Goal: Task Accomplishment & Management: Use online tool/utility

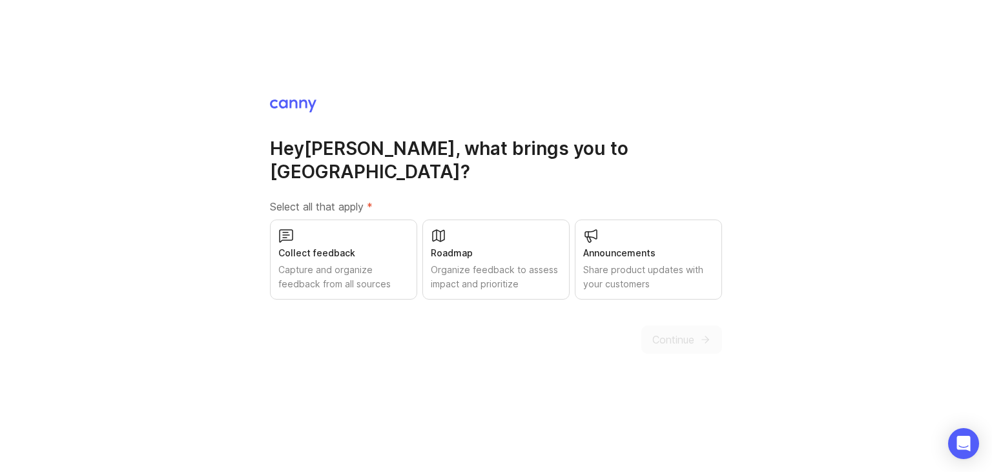
click at [520, 265] on div "Organize feedback to assess impact and prioritize" at bounding box center [496, 277] width 130 height 28
drag, startPoint x: 627, startPoint y: 262, endPoint x: 602, endPoint y: 265, distance: 25.3
click at [626, 263] on div "Share product updates with your customers" at bounding box center [648, 277] width 130 height 28
click at [498, 263] on div "Organize feedback to assess impact and prioritize" at bounding box center [496, 277] width 130 height 28
click at [632, 263] on div "Share product updates with your customers" at bounding box center [648, 277] width 130 height 28
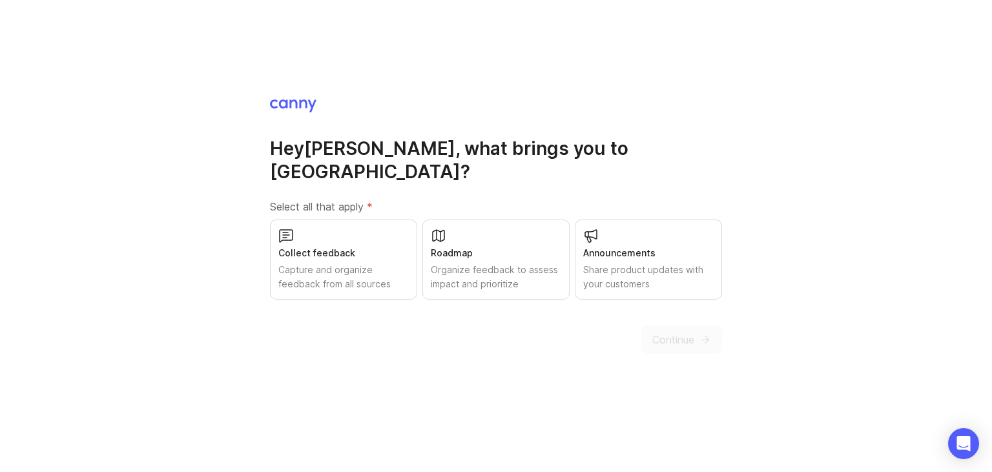
click at [524, 263] on div "Organize feedback to assess impact and prioritize" at bounding box center [496, 277] width 130 height 28
click at [384, 278] on div "Capture and organize feedback from all sources" at bounding box center [343, 277] width 130 height 28
click at [675, 332] on span "Continue" at bounding box center [673, 339] width 42 height 15
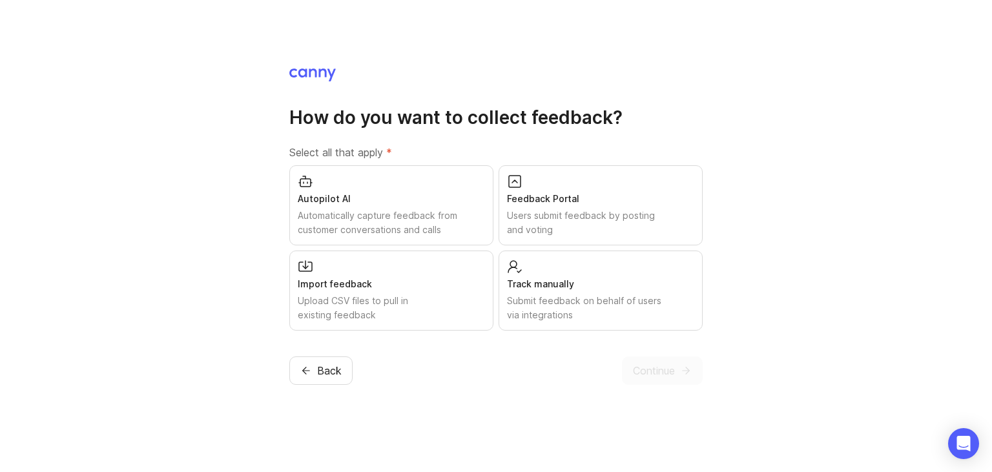
click at [565, 229] on div "Users submit feedback by posting and voting" at bounding box center [600, 223] width 187 height 28
click at [639, 374] on span "Continue" at bounding box center [654, 370] width 42 height 15
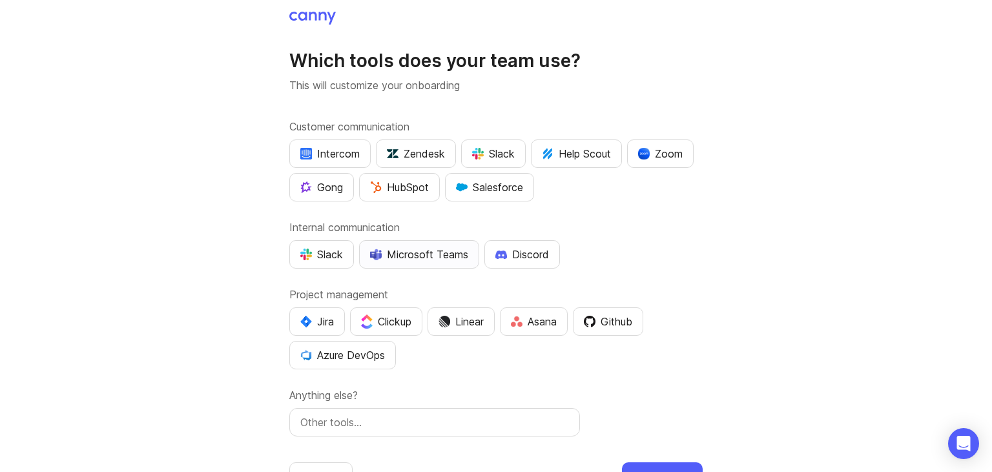
click at [411, 262] on button "Microsoft Teams" at bounding box center [419, 254] width 120 height 28
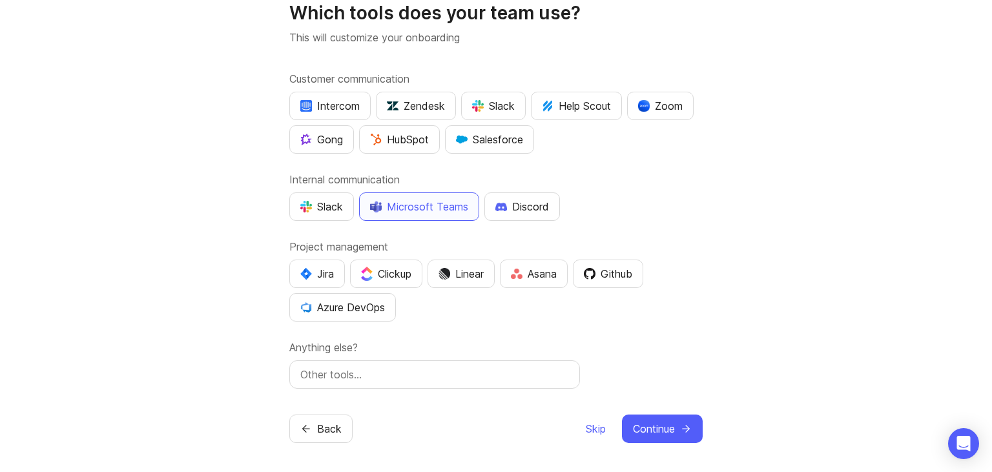
click at [374, 376] on input "text" at bounding box center [434, 374] width 269 height 15
click at [655, 425] on span "Continue" at bounding box center [654, 428] width 42 height 15
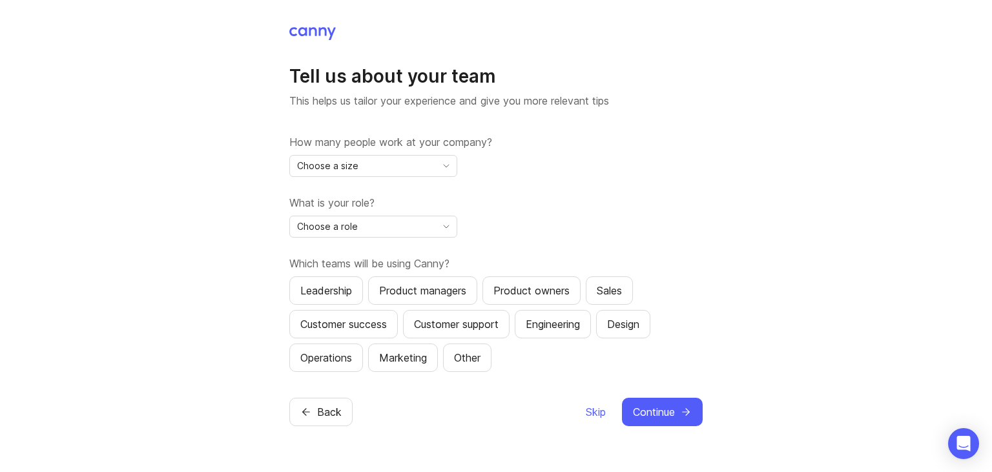
click at [356, 170] on span "Choose a size" at bounding box center [327, 166] width 61 height 14
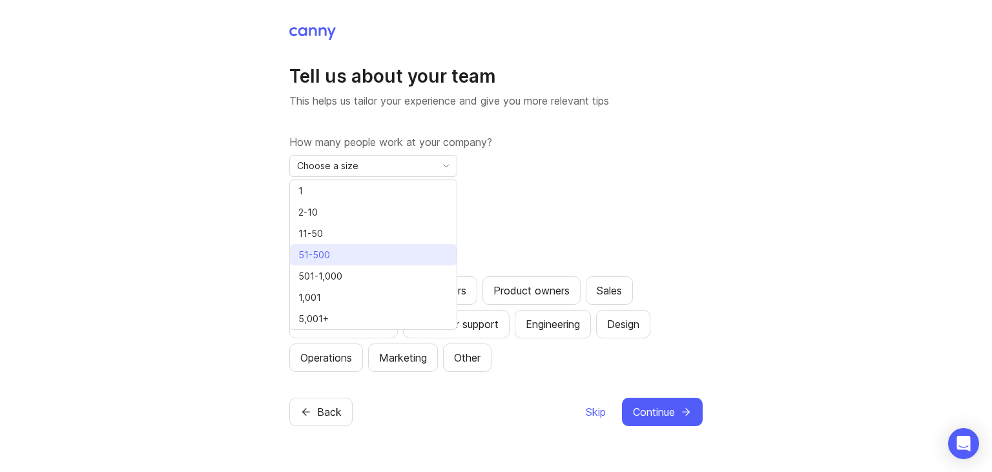
click at [335, 254] on li "51-500" at bounding box center [373, 254] width 167 height 21
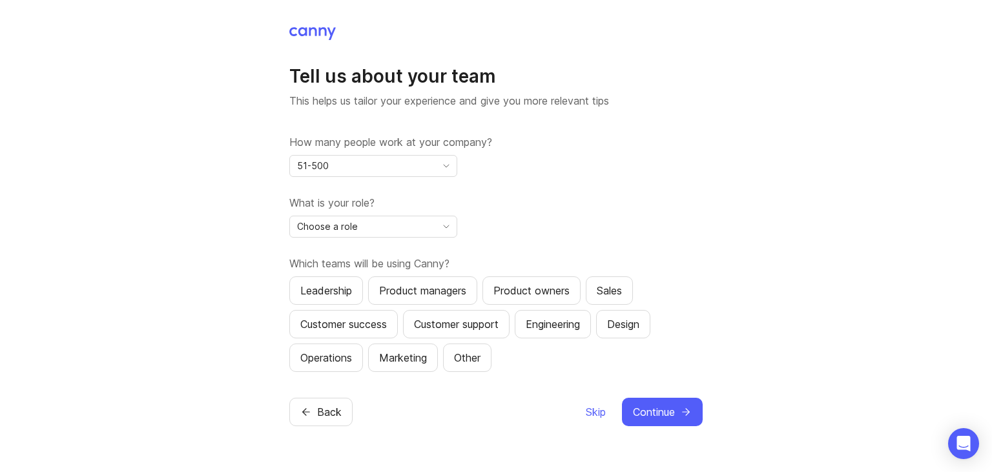
click at [322, 228] on span "Choose a role" at bounding box center [327, 227] width 61 height 14
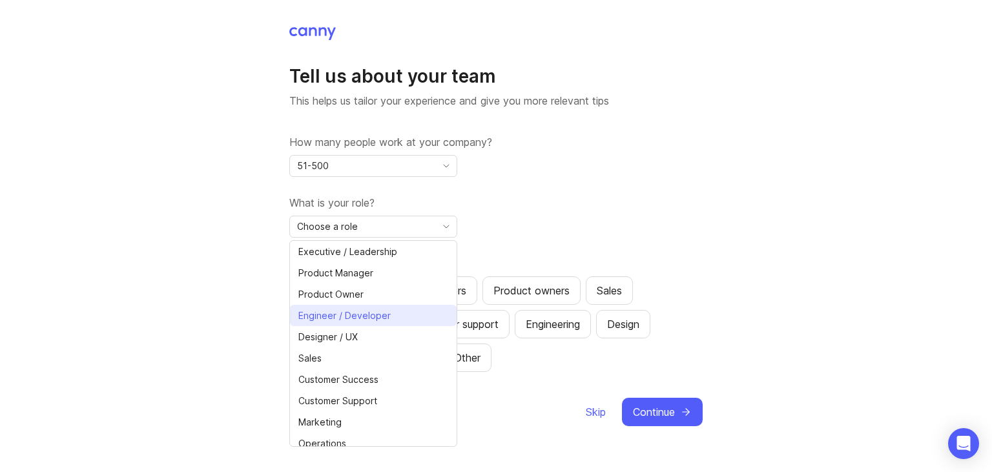
click at [384, 316] on span "Engineer / Developer" at bounding box center [344, 316] width 92 height 14
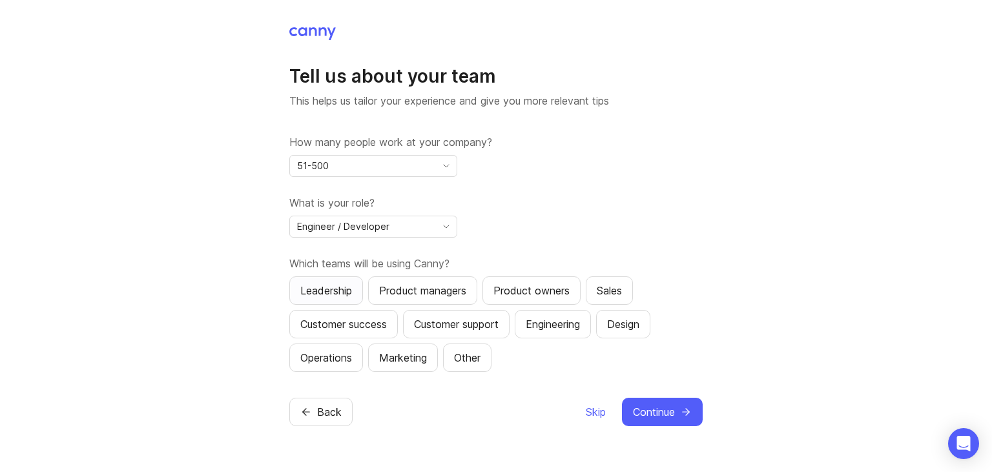
click at [333, 297] on div "Leadership" at bounding box center [326, 290] width 52 height 15
click at [478, 353] on div "Other" at bounding box center [467, 357] width 26 height 15
click at [344, 291] on div "Leadership" at bounding box center [326, 290] width 52 height 15
click at [575, 329] on div "Engineering" at bounding box center [553, 323] width 54 height 15
click at [354, 362] on button "Operations" at bounding box center [326, 357] width 74 height 28
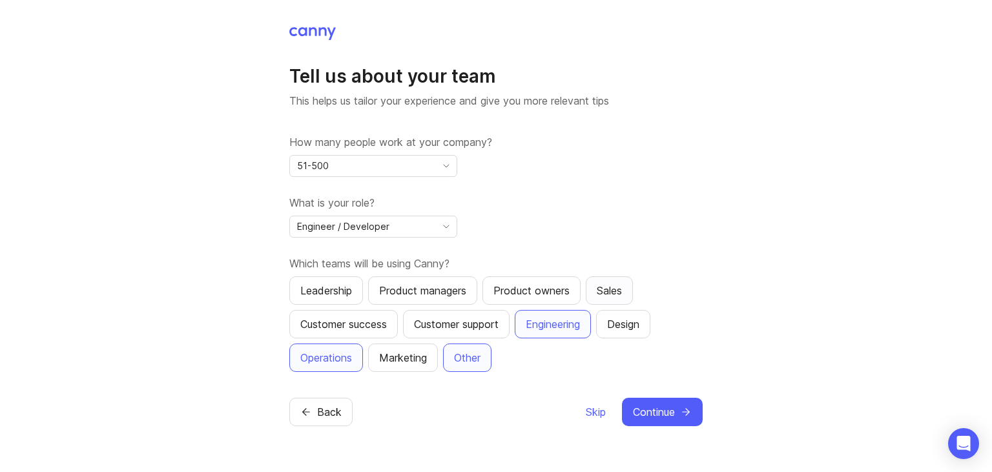
click at [614, 293] on div "Sales" at bounding box center [609, 290] width 25 height 15
click at [355, 324] on div "Customer success" at bounding box center [343, 323] width 87 height 15
click at [333, 291] on div "Leadership" at bounding box center [326, 290] width 52 height 15
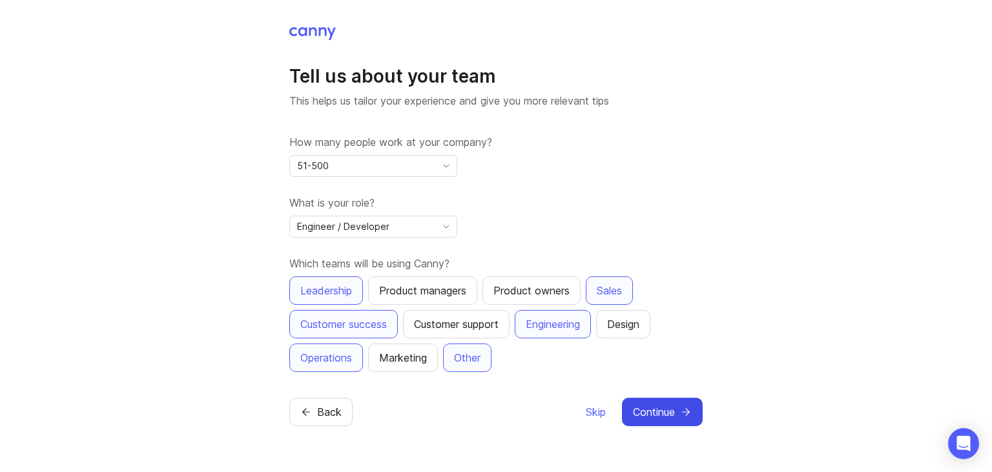
click at [646, 412] on span "Continue" at bounding box center [654, 411] width 42 height 15
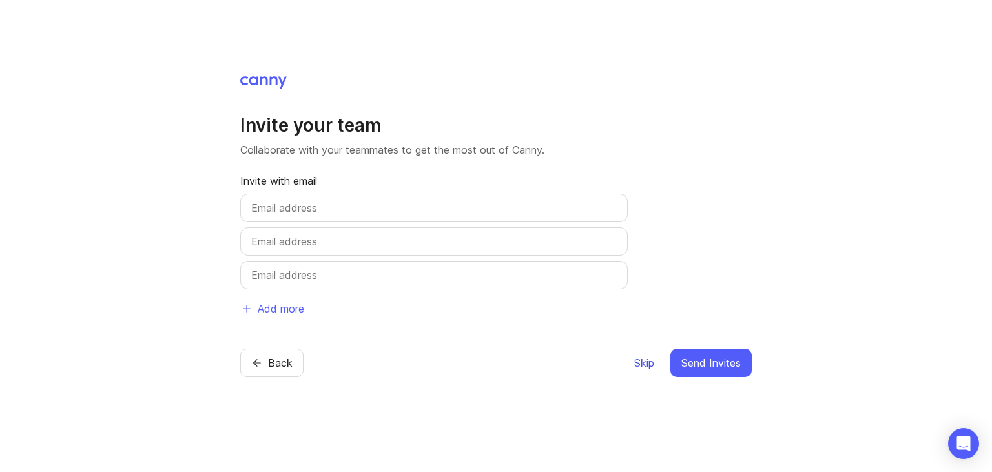
click at [646, 362] on span "Skip" at bounding box center [644, 362] width 20 height 15
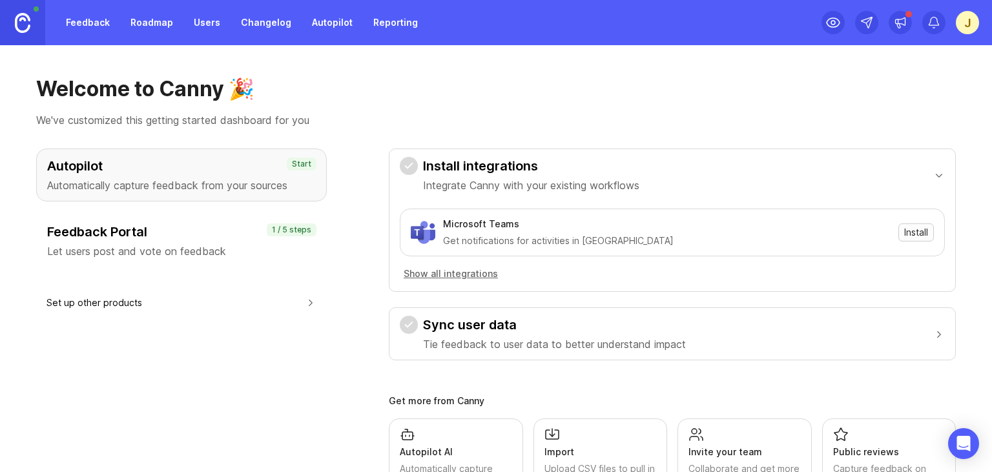
click at [908, 232] on span "Install" at bounding box center [916, 232] width 24 height 13
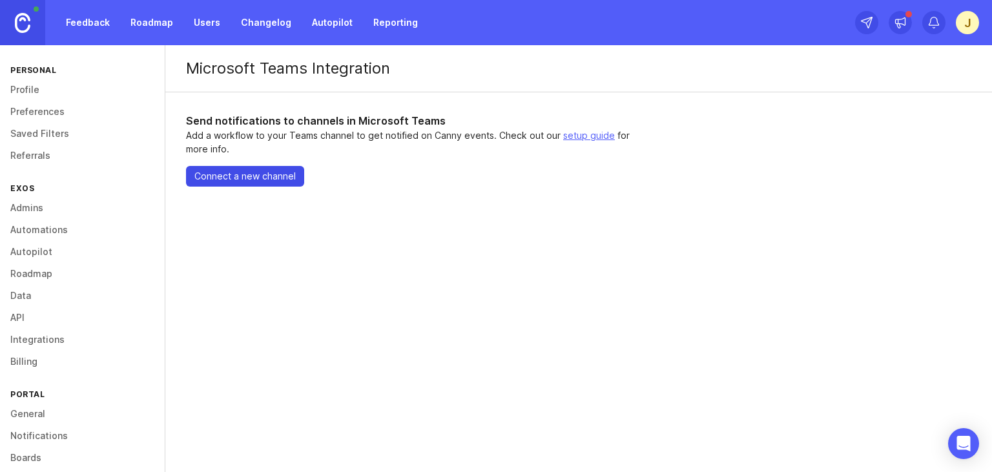
click at [224, 177] on span "Connect a new channel" at bounding box center [244, 176] width 101 height 13
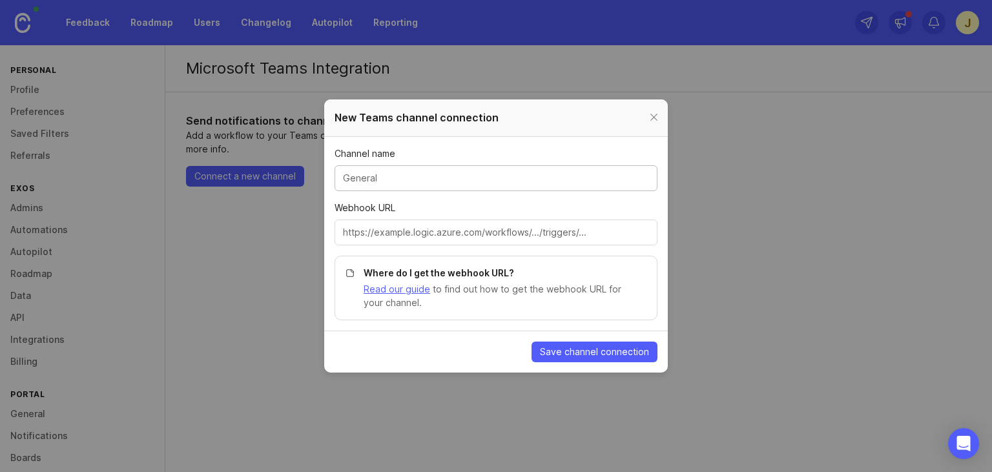
click at [442, 172] on input "Channel name" at bounding box center [496, 178] width 306 height 14
click at [559, 241] on div at bounding box center [495, 233] width 323 height 26
paste input "[URL][PERSON_NAME][DOMAIN_NAME]"
type input "[URL][PERSON_NAME][DOMAIN_NAME]"
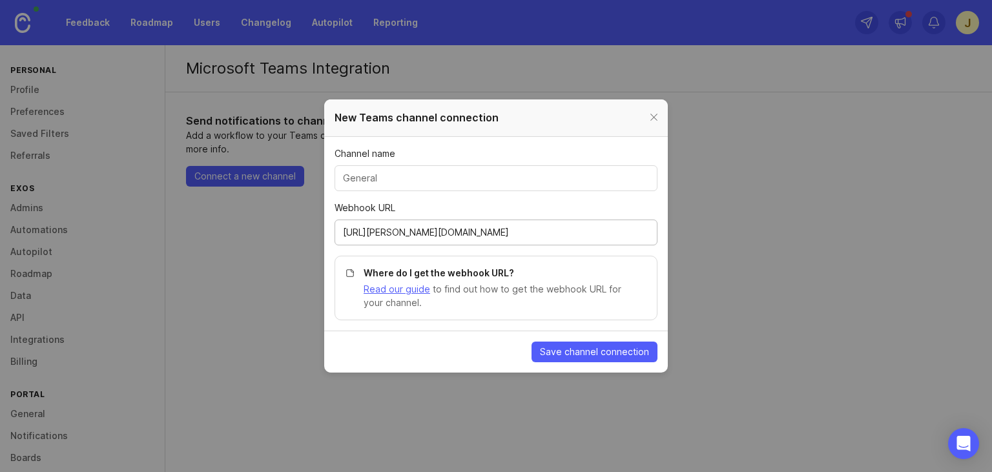
click at [521, 179] on input "Channel name" at bounding box center [496, 178] width 306 height 14
click at [556, 360] on button "Save channel connection" at bounding box center [594, 352] width 126 height 21
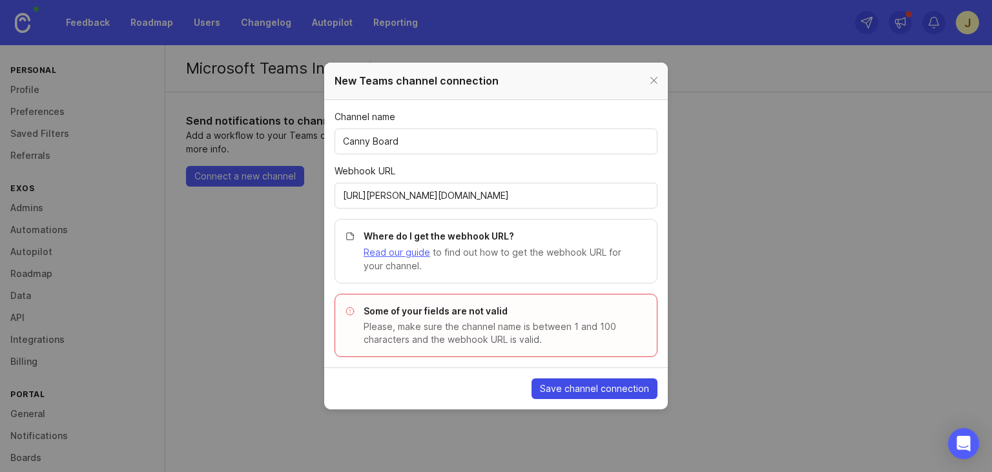
click at [591, 389] on span "Save channel connection" at bounding box center [594, 388] width 109 height 13
click at [444, 200] on input "[URL][PERSON_NAME][DOMAIN_NAME]" at bounding box center [496, 196] width 306 height 14
click at [569, 392] on span "Save channel connection" at bounding box center [594, 388] width 109 height 13
drag, startPoint x: 371, startPoint y: 143, endPoint x: 443, endPoint y: 146, distance: 72.4
click at [443, 146] on input "Canny Board" at bounding box center [496, 141] width 306 height 14
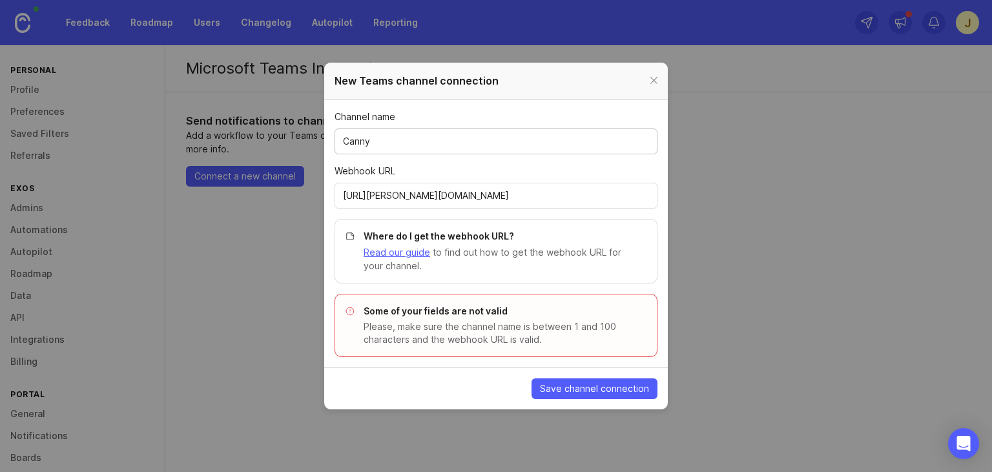
type input "Canny"
click at [557, 400] on section "Save channel connection" at bounding box center [495, 388] width 343 height 42
click at [555, 389] on span "Save channel connection" at bounding box center [594, 388] width 109 height 13
click at [553, 393] on span "Save channel connection" at bounding box center [594, 388] width 109 height 13
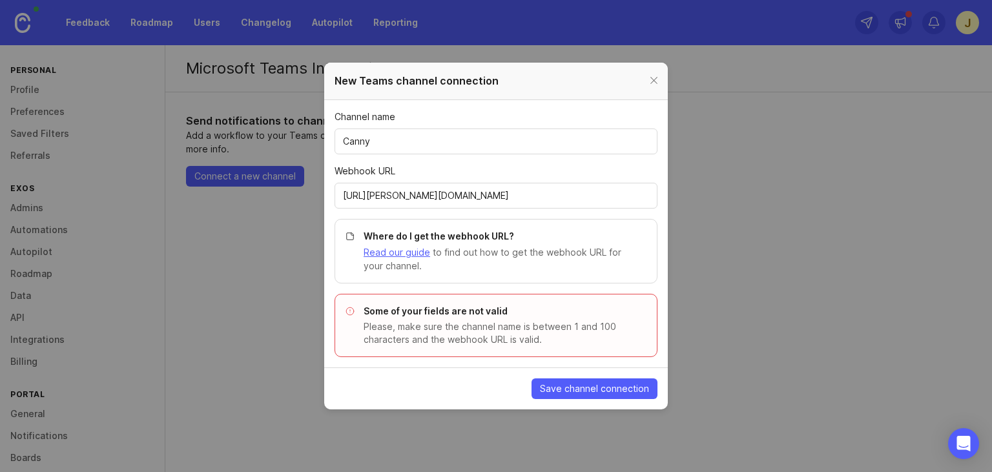
click at [494, 197] on input "[URL][PERSON_NAME][DOMAIN_NAME]" at bounding box center [496, 196] width 306 height 14
paste input "829e5da16a2c47d0b0e4653db7079fc0/65a3d44b-7d69-42c7-ab3c-538447805083/V2Q11YzeP…"
type input "[URL][PERSON_NAME][DOMAIN_NAME]"
click at [561, 390] on span "Save channel connection" at bounding box center [594, 388] width 109 height 13
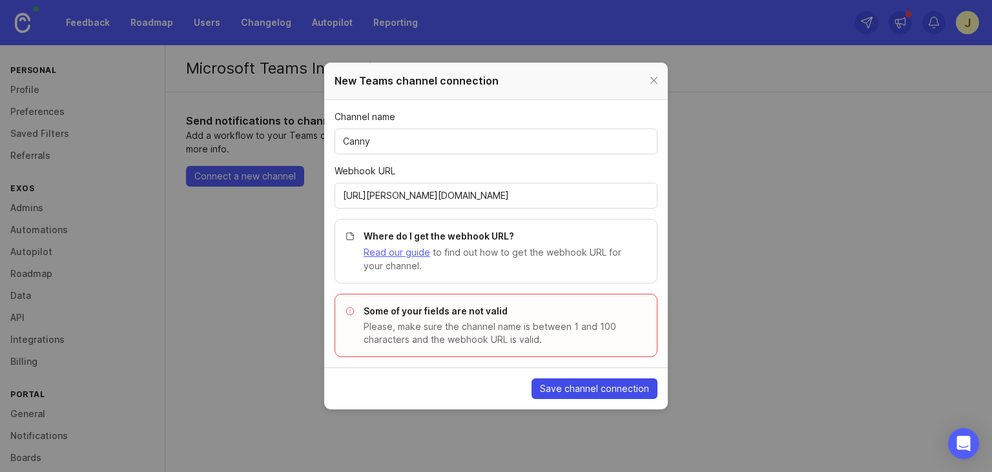
click at [561, 394] on span "Save channel connection" at bounding box center [594, 388] width 109 height 13
click at [559, 385] on span "Save channel connection" at bounding box center [594, 388] width 109 height 13
click at [662, 78] on header "New Teams channel connection" at bounding box center [495, 81] width 343 height 37
drag, startPoint x: 655, startPoint y: 81, endPoint x: 642, endPoint y: 88, distance: 14.7
click at [654, 81] on div at bounding box center [653, 81] width 15 height 16
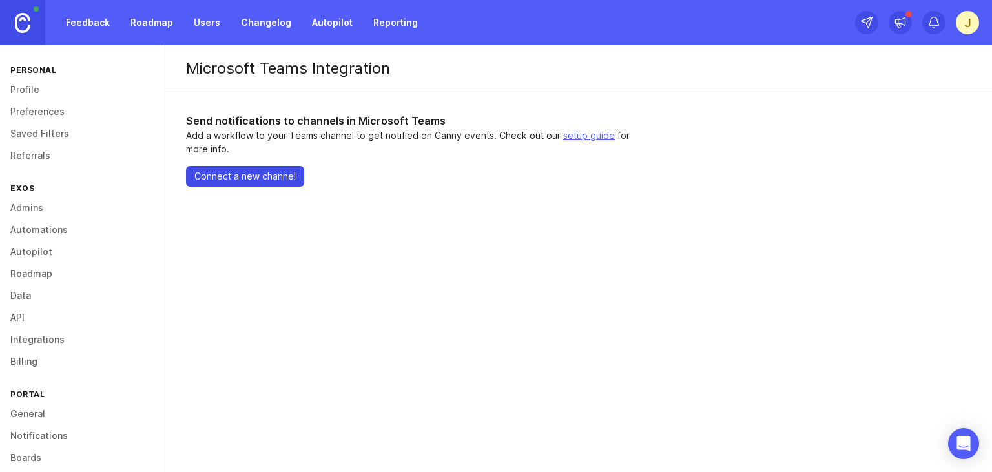
click at [262, 177] on span "Connect a new channel" at bounding box center [244, 176] width 101 height 13
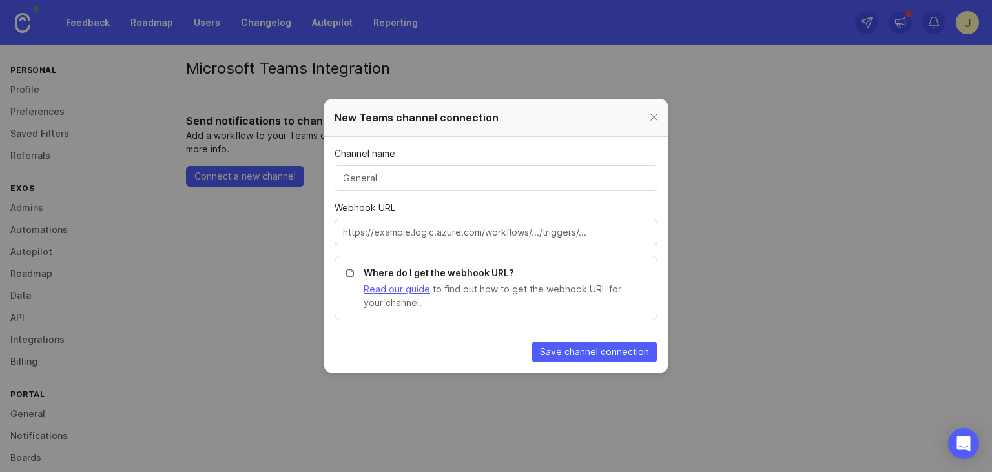
click at [427, 234] on input "Webhook URL" at bounding box center [496, 232] width 306 height 14
paste input "[URL][PERSON_NAME][DOMAIN_NAME]"
type input "[URL][PERSON_NAME][DOMAIN_NAME]"
click at [425, 175] on input "Channel name" at bounding box center [496, 178] width 306 height 14
type input "Canny"
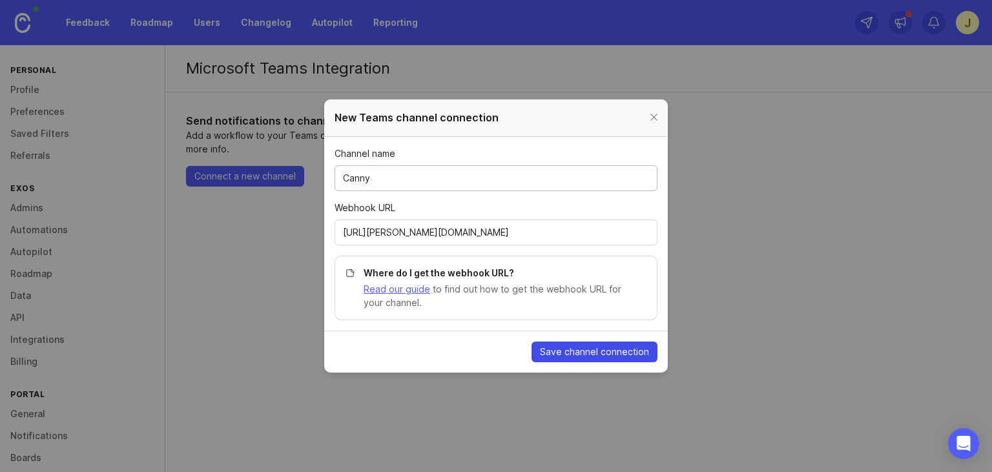
click at [569, 354] on span "Save channel connection" at bounding box center [594, 351] width 109 height 13
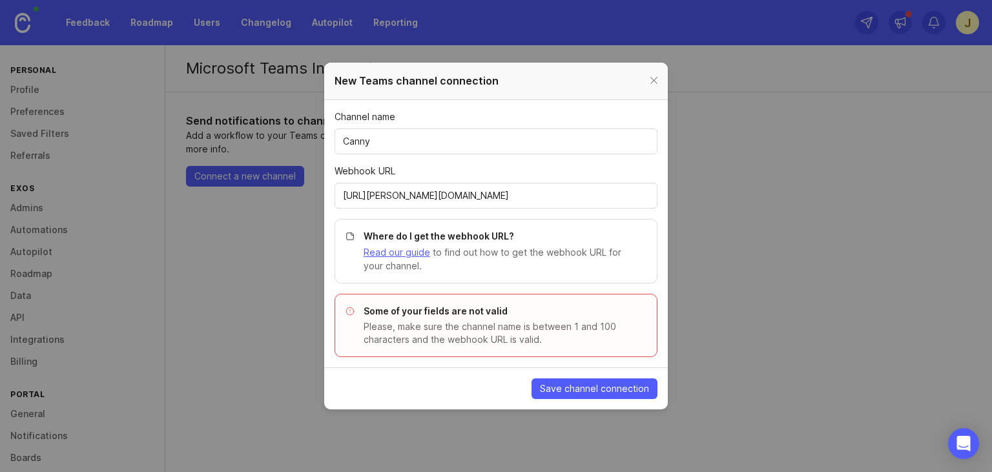
drag, startPoint x: 655, startPoint y: 80, endPoint x: 604, endPoint y: 103, distance: 55.8
click at [655, 81] on div at bounding box center [653, 81] width 15 height 16
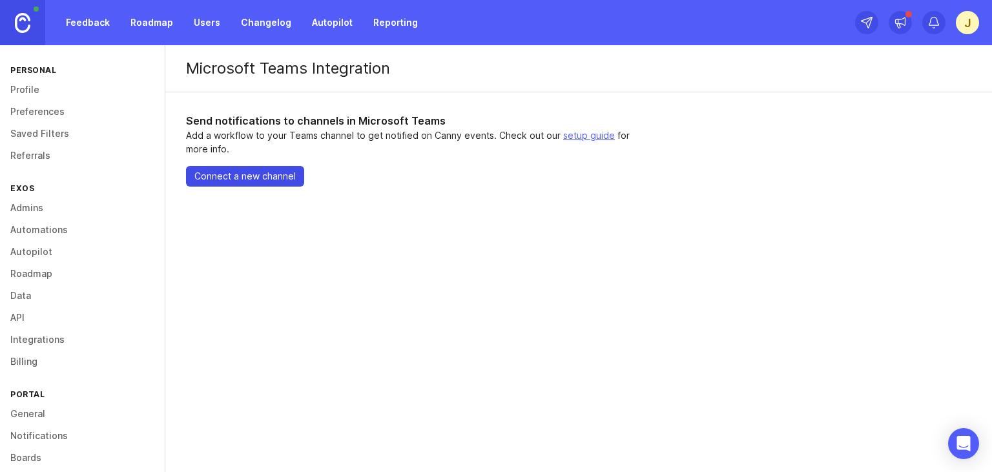
click at [245, 179] on span "Connect a new channel" at bounding box center [244, 176] width 101 height 13
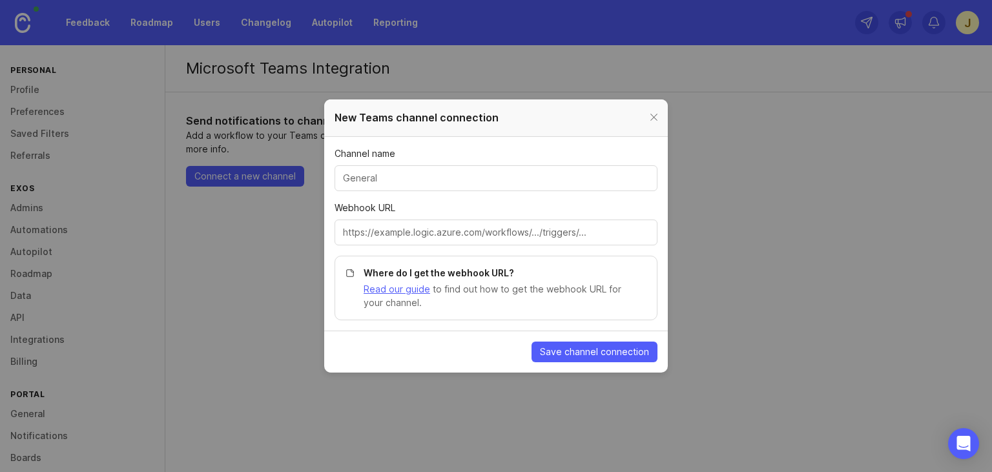
click at [651, 120] on div at bounding box center [653, 118] width 15 height 16
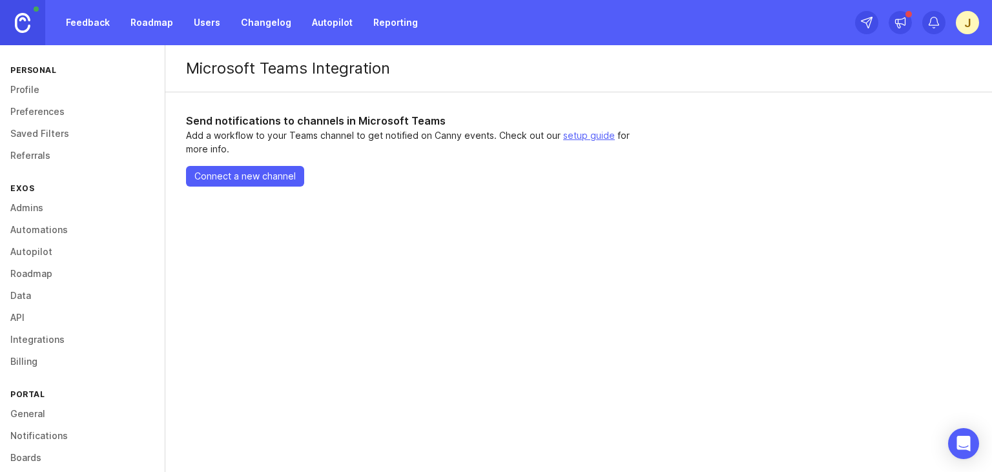
click at [39, 341] on link "Integrations" at bounding box center [82, 340] width 165 height 22
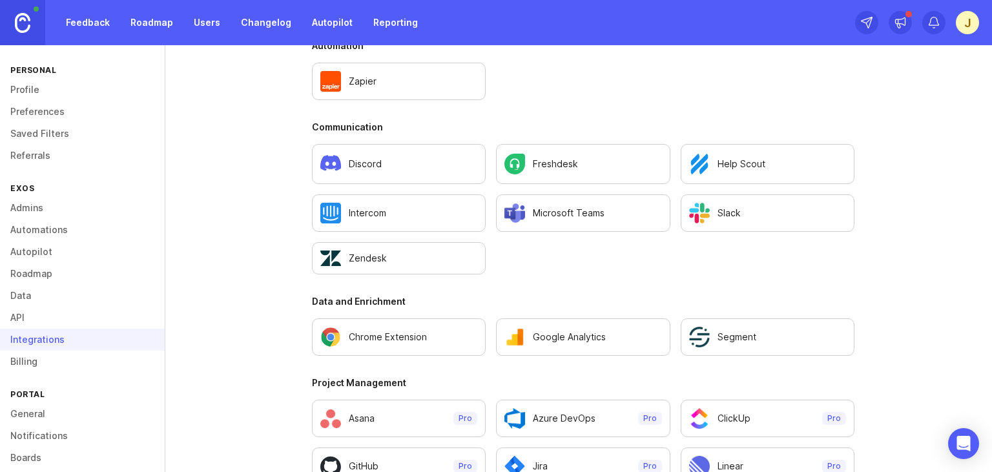
scroll to position [706, 0]
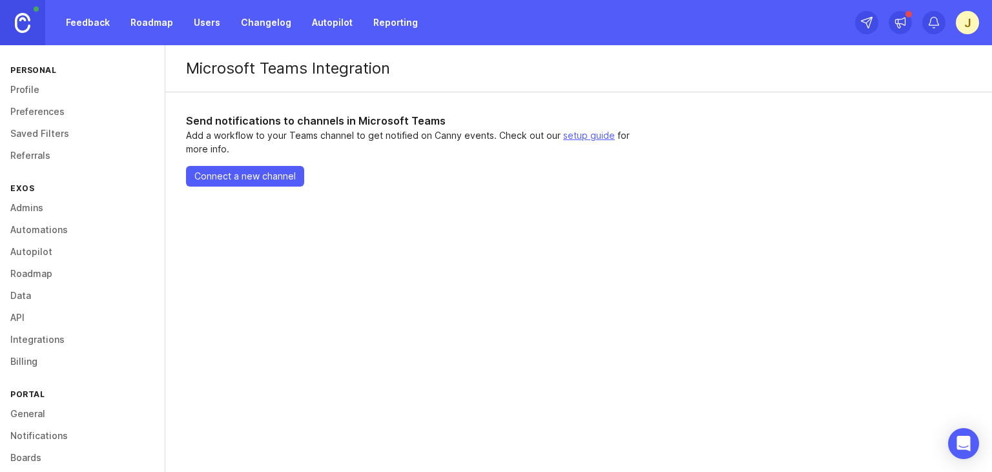
click at [46, 89] on link "Profile" at bounding box center [82, 90] width 165 height 22
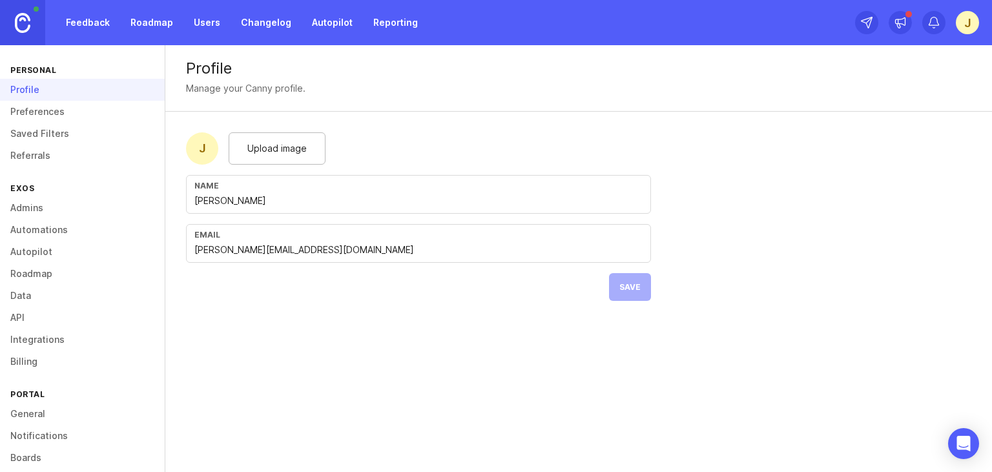
click at [153, 30] on link "Roadmap" at bounding box center [152, 22] width 58 height 23
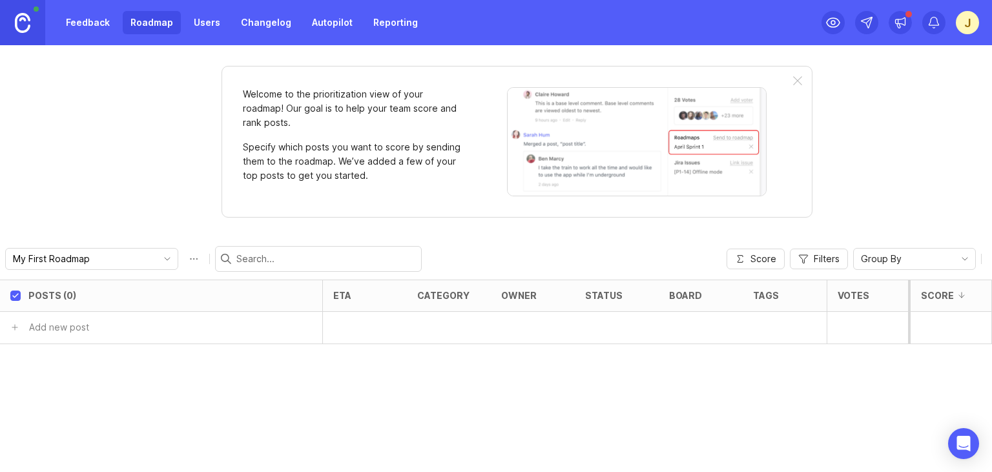
click at [196, 20] on link "Users" at bounding box center [207, 22] width 42 height 23
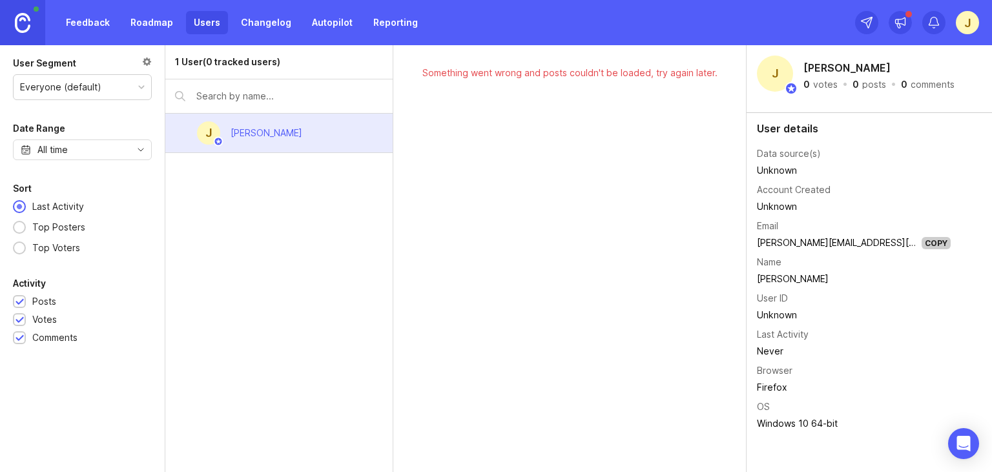
click at [87, 21] on link "Feedback" at bounding box center [87, 22] width 59 height 23
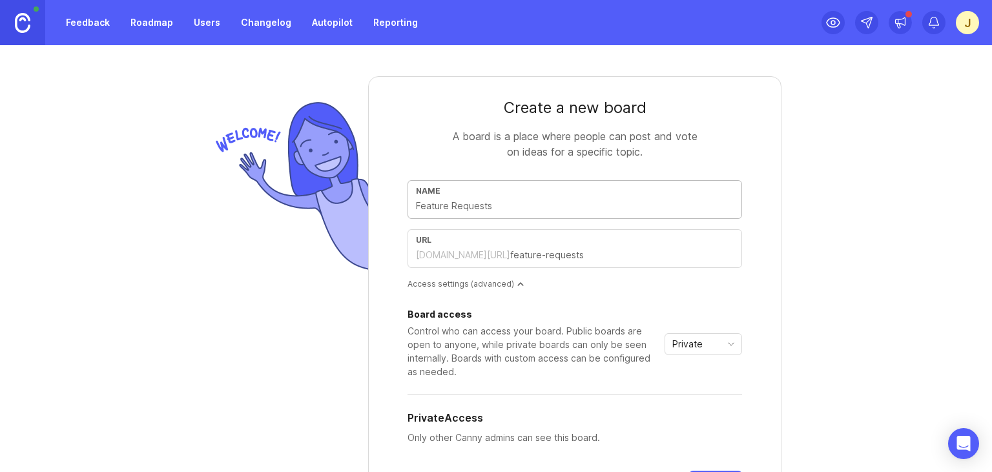
click at [165, 21] on link "Roadmap" at bounding box center [152, 22] width 58 height 23
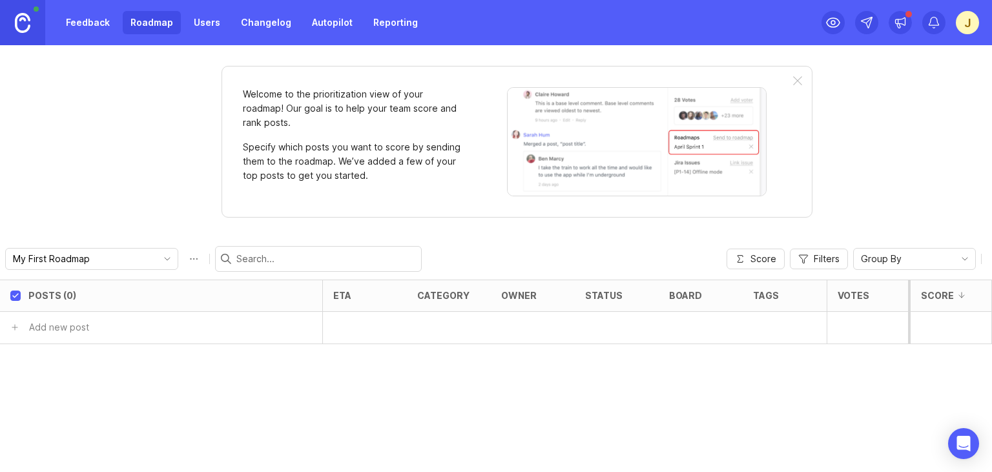
click at [48, 23] on div at bounding box center [29, 22] width 58 height 45
